Goal: Transaction & Acquisition: Purchase product/service

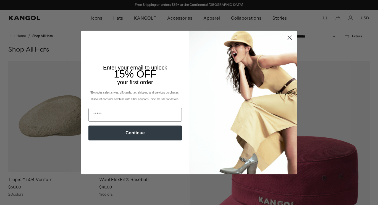
click at [286, 38] on circle "Close dialog" at bounding box center [289, 37] width 9 height 9
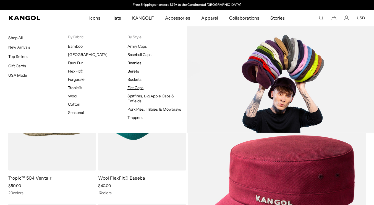
click at [135, 86] on link "Flat Caps" at bounding box center [135, 87] width 16 height 5
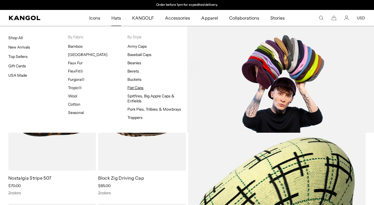
click at [134, 88] on link "Flat Caps" at bounding box center [135, 87] width 16 height 5
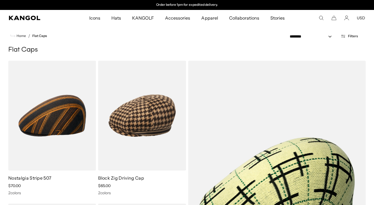
click at [350, 37] on span "Filters" at bounding box center [353, 36] width 10 height 4
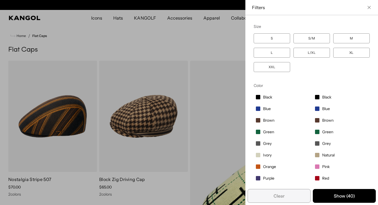
scroll to position [0, 114]
click at [263, 97] on span "Black" at bounding box center [267, 97] width 9 height 5
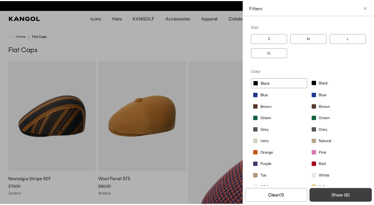
scroll to position [0, 114]
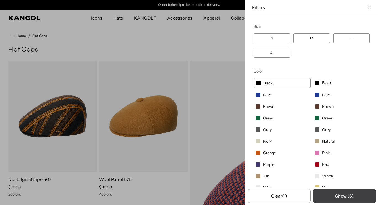
click at [346, 194] on button "Show ( 6 )" at bounding box center [344, 196] width 63 height 14
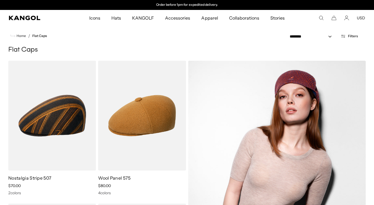
click at [346, 194] on img at bounding box center [277, 187] width 178 height 253
